Goal: Check status

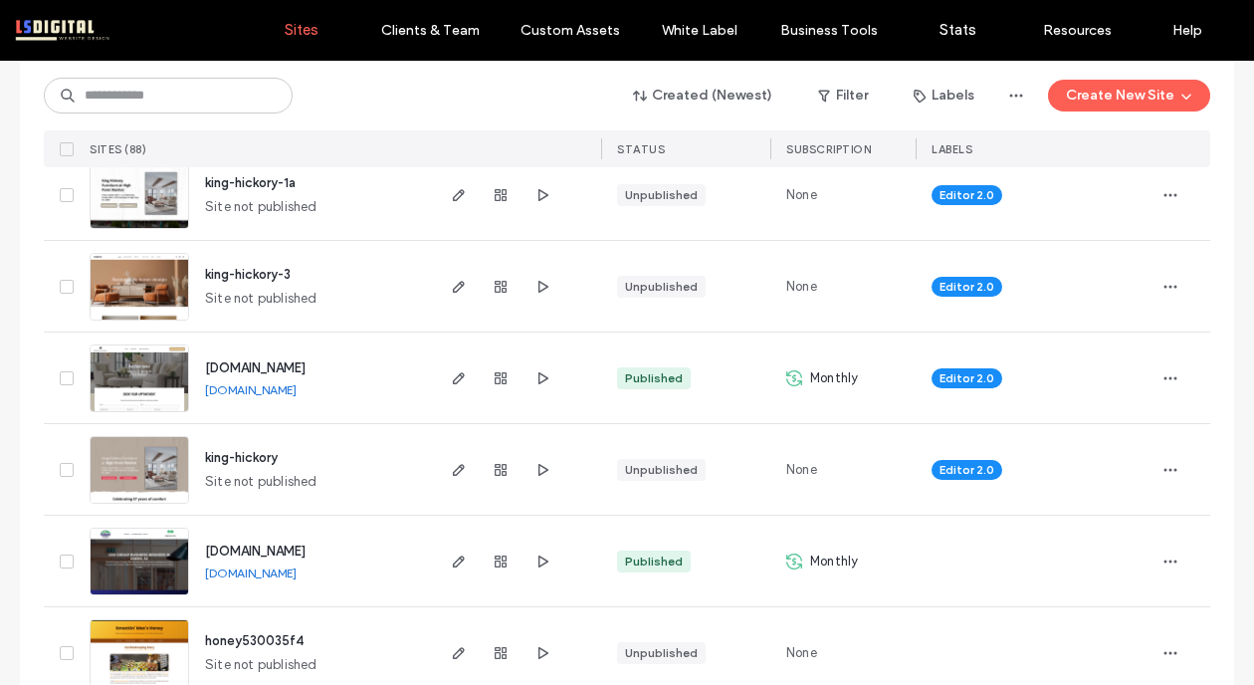
scroll to position [520, 0]
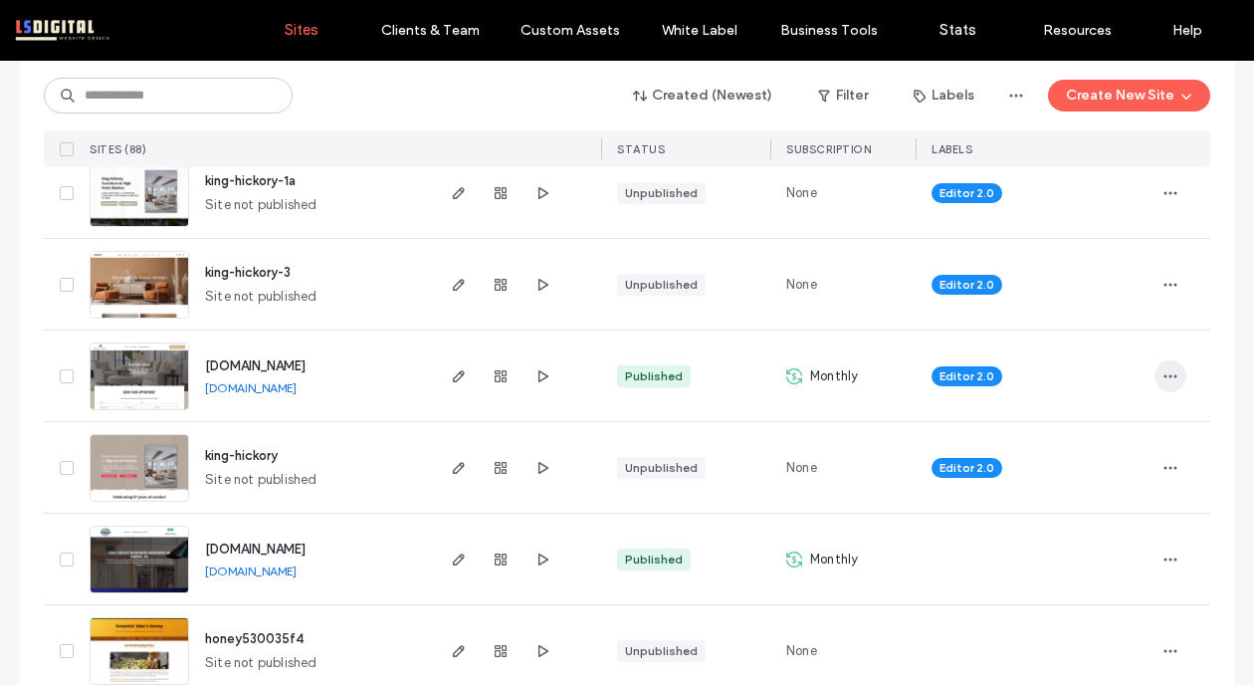
click at [1170, 365] on span "button" at bounding box center [1170, 376] width 32 height 32
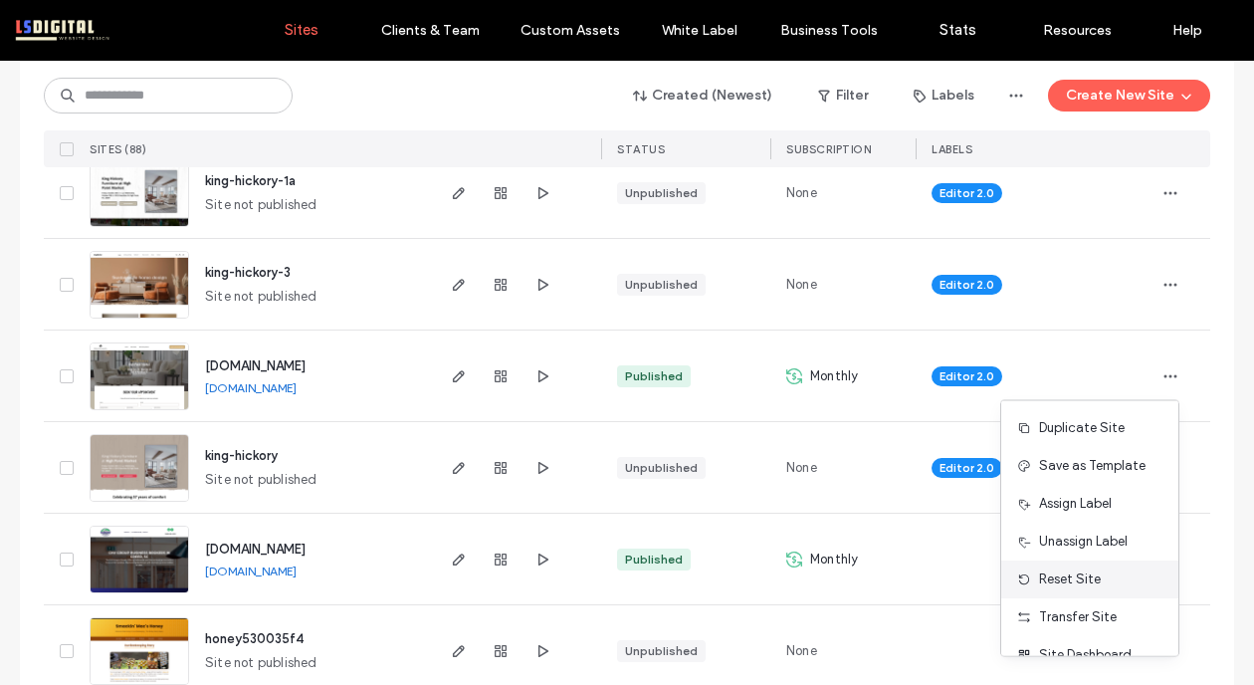
scroll to position [64, 0]
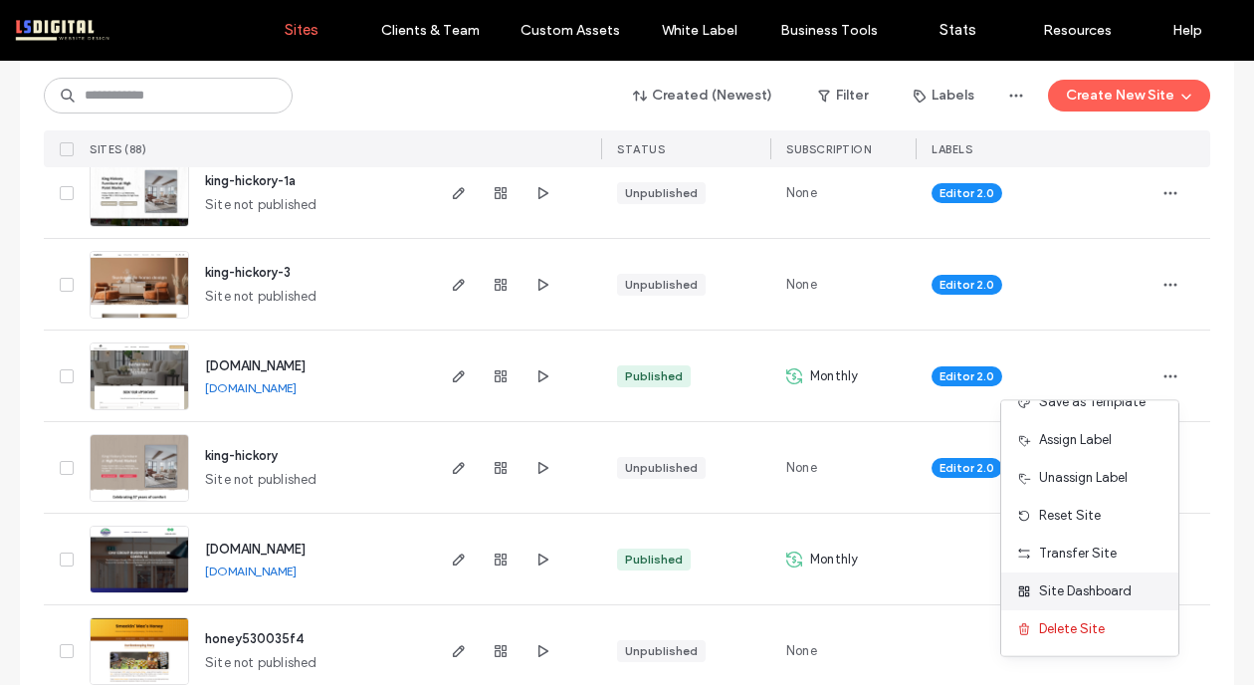
click at [1091, 587] on span "Site Dashboard" at bounding box center [1085, 591] width 93 height 20
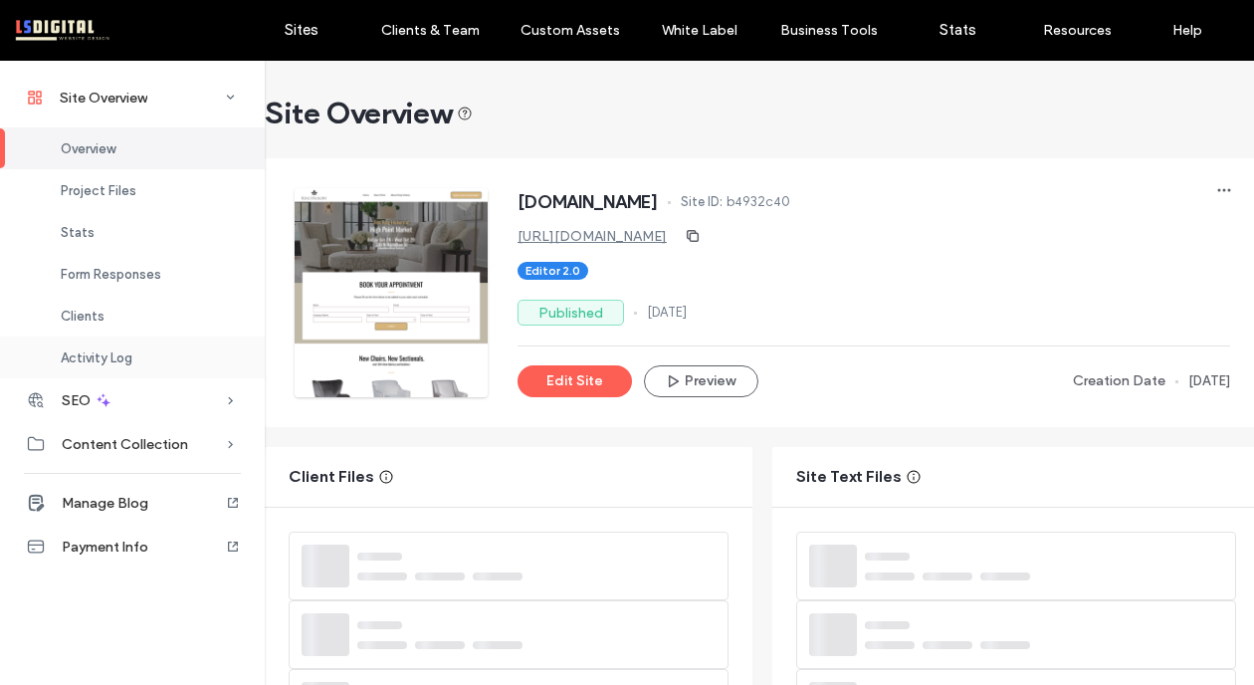
click at [85, 352] on span "Activity Log" at bounding box center [97, 357] width 72 height 15
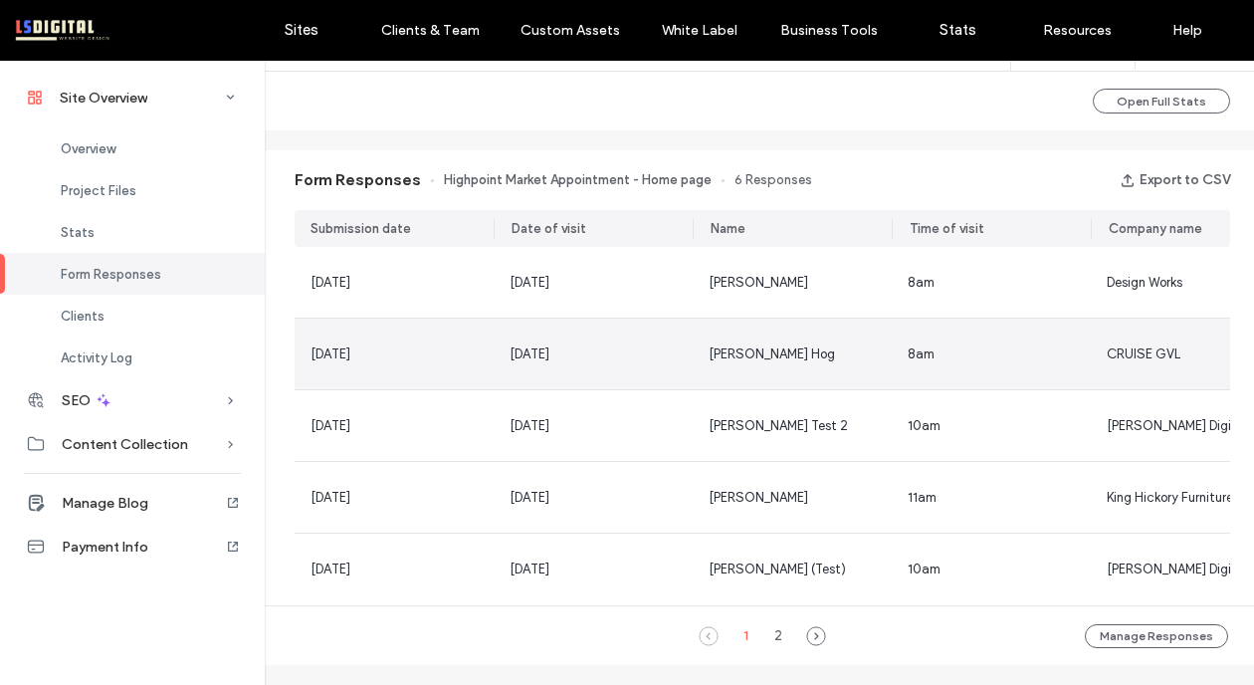
scroll to position [1188, 0]
